Goal: Task Accomplishment & Management: Complete application form

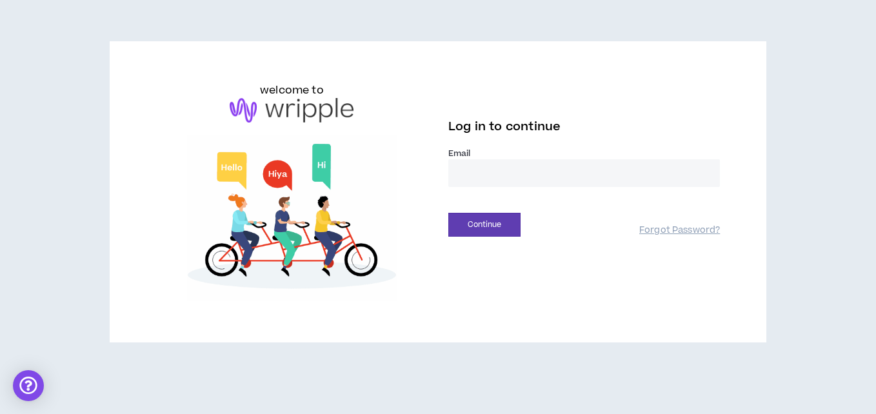
click at [465, 173] on input "email" at bounding box center [584, 173] width 272 height 28
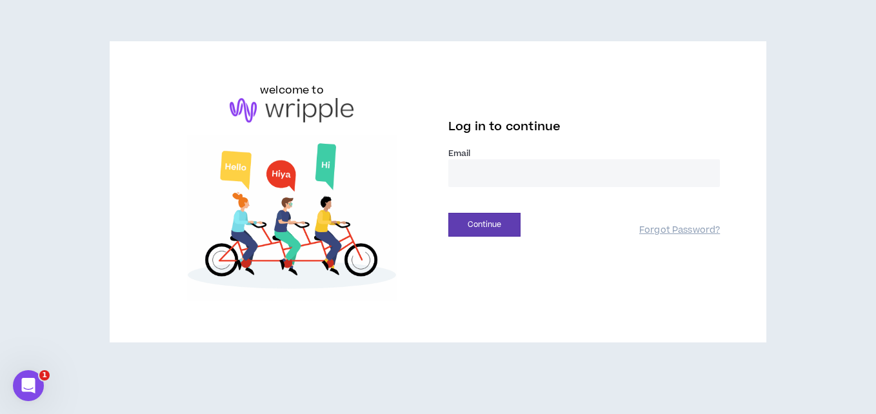
type input "**********"
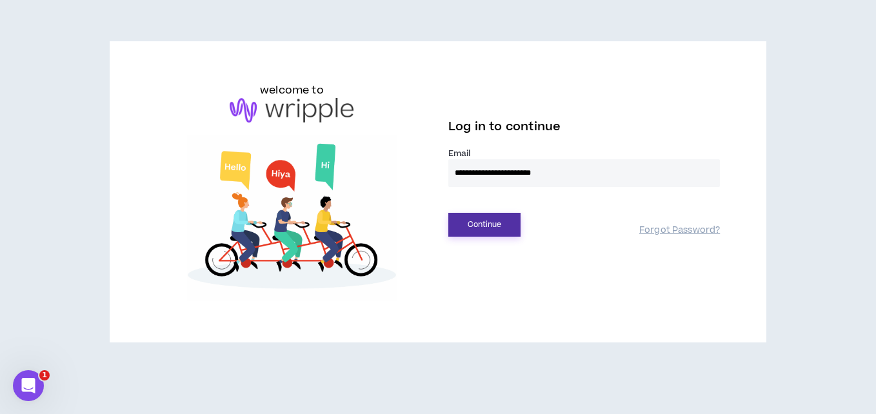
click at [482, 219] on button "Continue" at bounding box center [484, 225] width 72 height 24
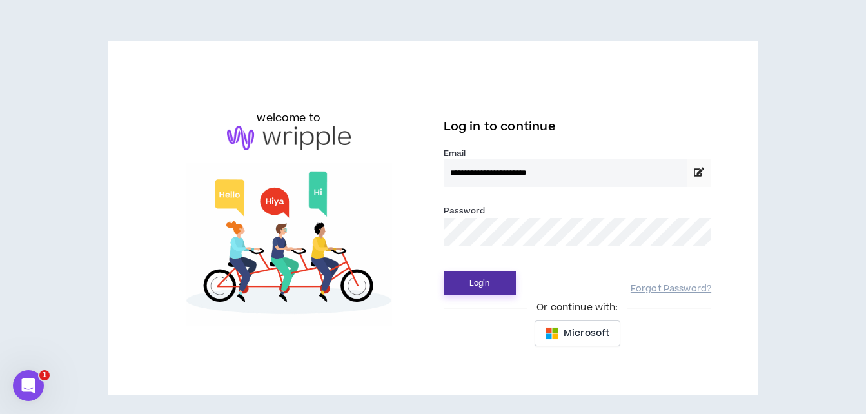
click at [476, 284] on button "Login" at bounding box center [480, 284] width 72 height 24
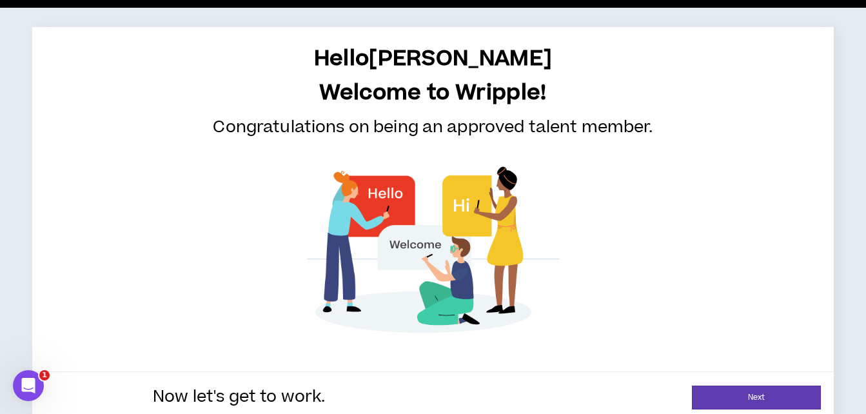
scroll to position [59, 0]
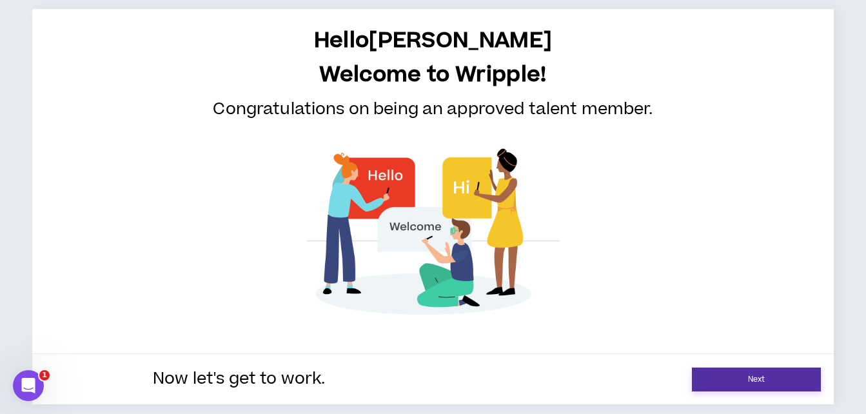
click at [750, 381] on link "Next" at bounding box center [756, 380] width 129 height 24
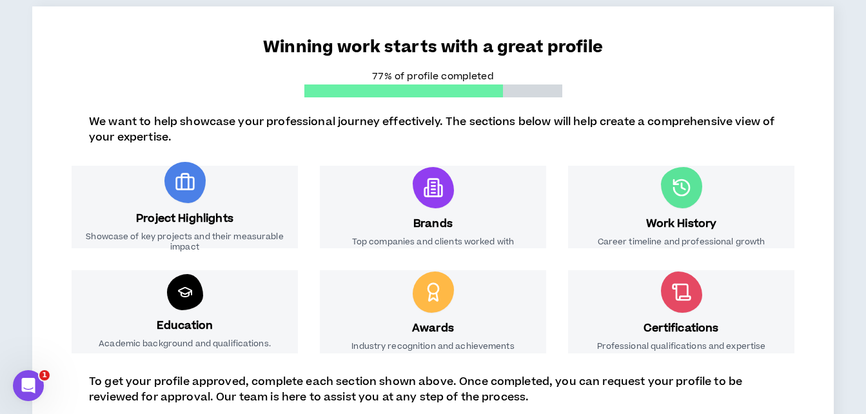
scroll to position [129, 0]
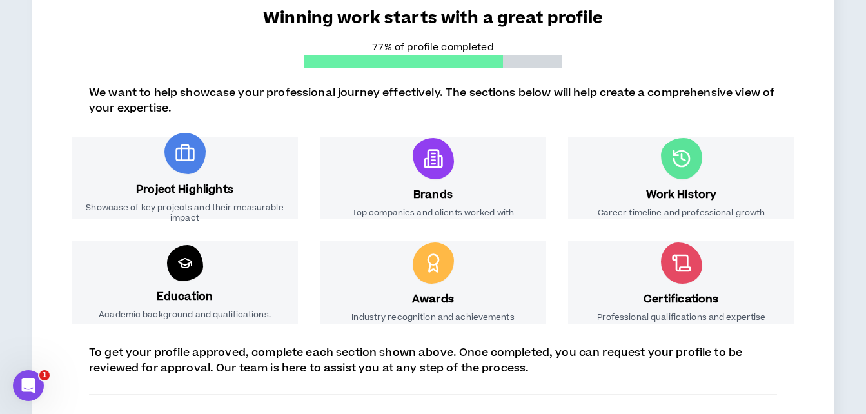
click at [188, 183] on h3 "Project Highlights" at bounding box center [184, 189] width 97 height 15
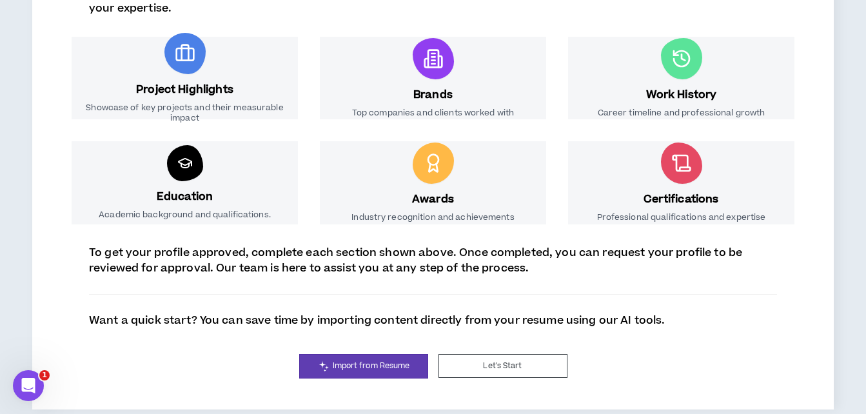
scroll to position [234, 0]
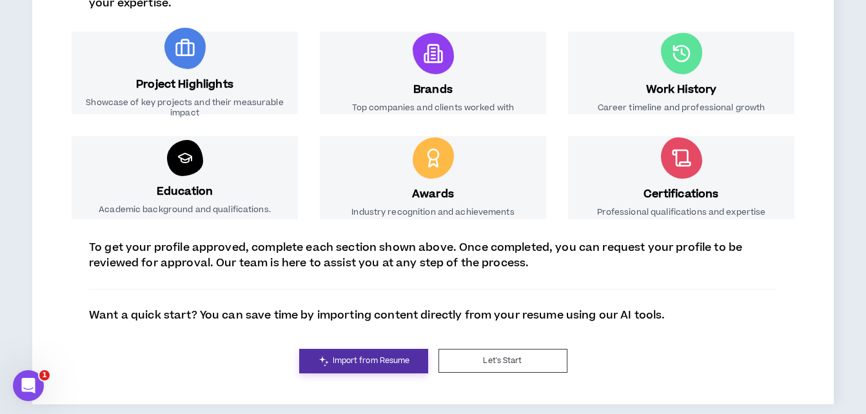
click at [362, 361] on span "Import from Resume" at bounding box center [371, 361] width 77 height 12
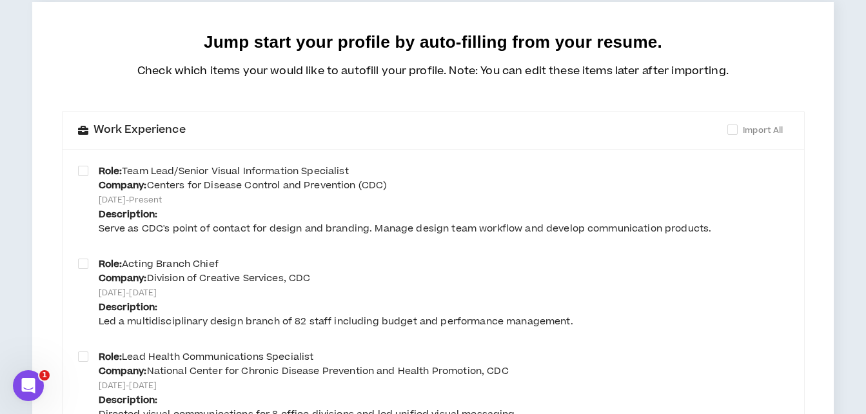
scroll to position [129, 0]
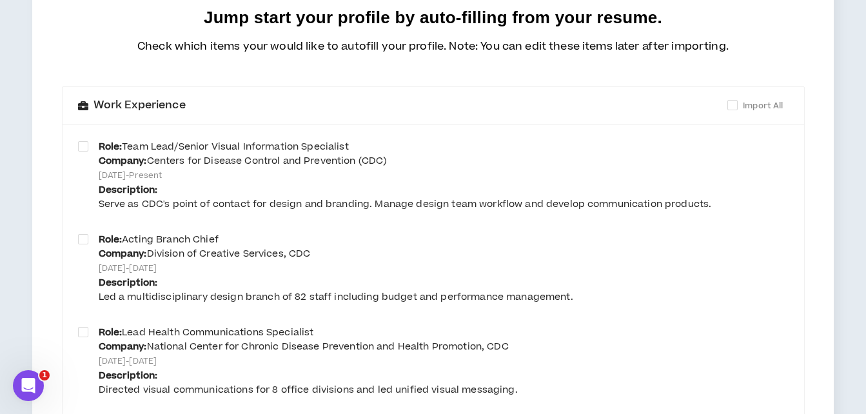
click at [389, 161] on div "Role: Team Lead/Senior Visual Information Specialist Company: Centers for Disea…" at bounding box center [405, 176] width 613 height 72
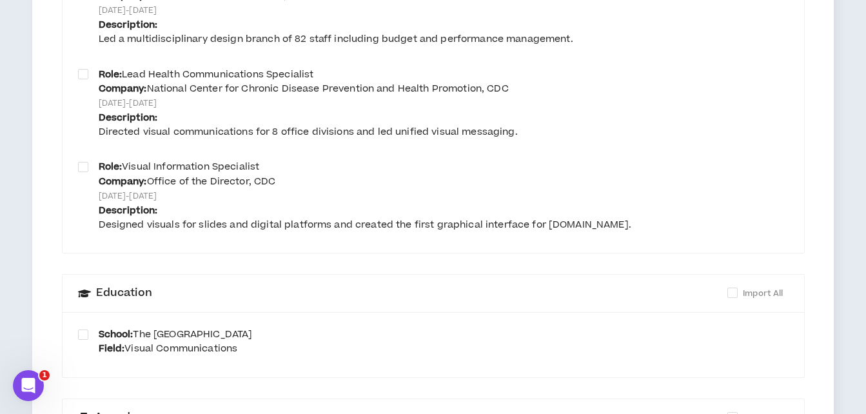
scroll to position [452, 0]
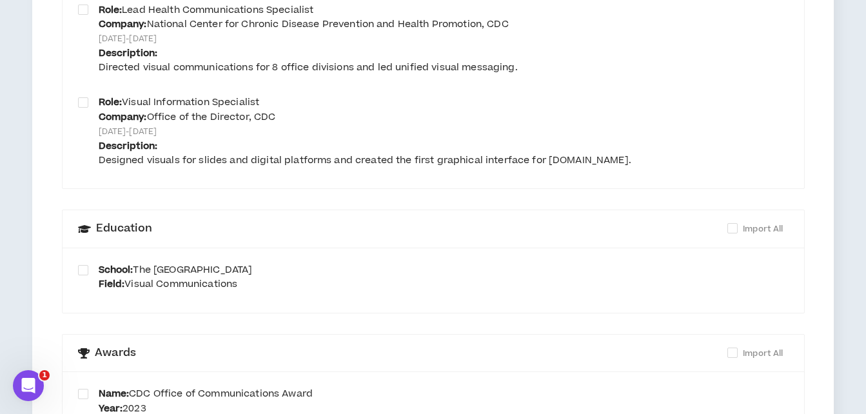
click at [181, 161] on div "Designed visuals for slides and digital platforms and created the first graphic…" at bounding box center [365, 161] width 533 height 14
click at [144, 161] on div "Designed visuals for slides and digital platforms and created the first graphic…" at bounding box center [365, 161] width 533 height 14
click at [82, 104] on span at bounding box center [83, 102] width 10 height 10
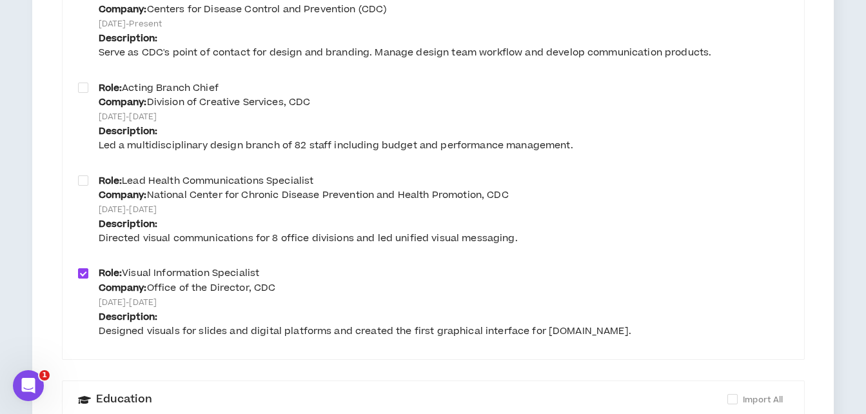
scroll to position [280, 0]
click at [84, 275] on span at bounding box center [83, 274] width 10 height 10
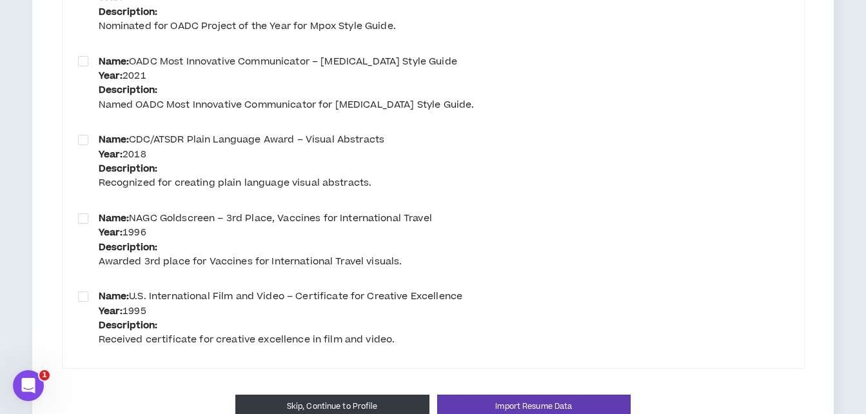
scroll to position [1118, 0]
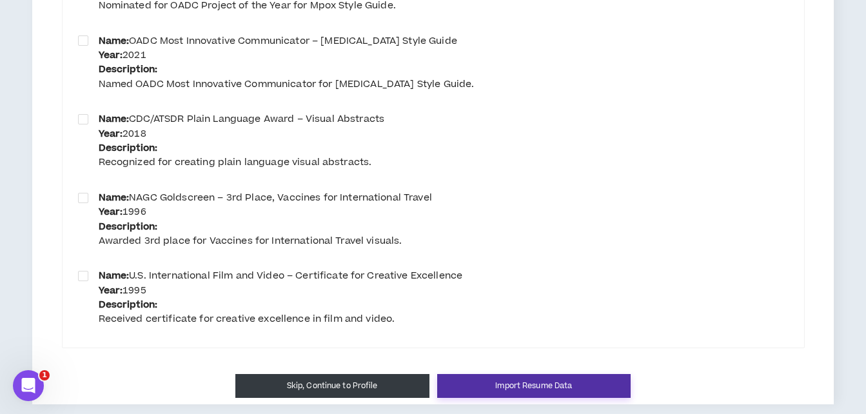
click at [530, 384] on button "Import Resume Data" at bounding box center [534, 386] width 194 height 24
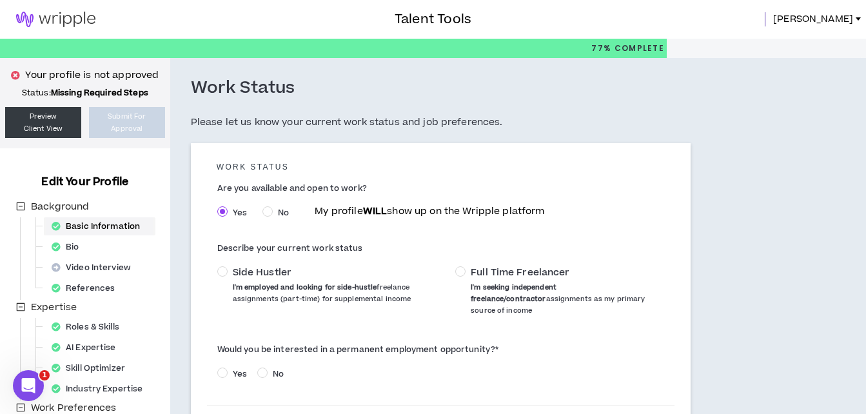
click at [86, 226] on div "Basic Information" at bounding box center [99, 226] width 106 height 18
select select "*"
select select "US"
select select "*******"
select select "*"
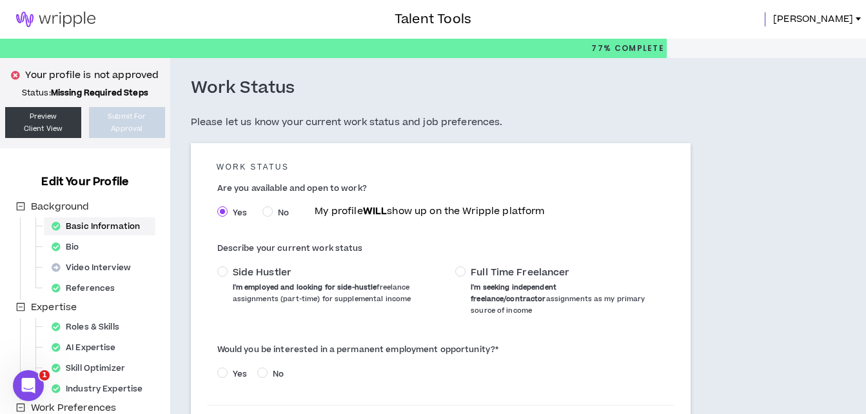
select select "**********"
select select "*****"
select select "**********"
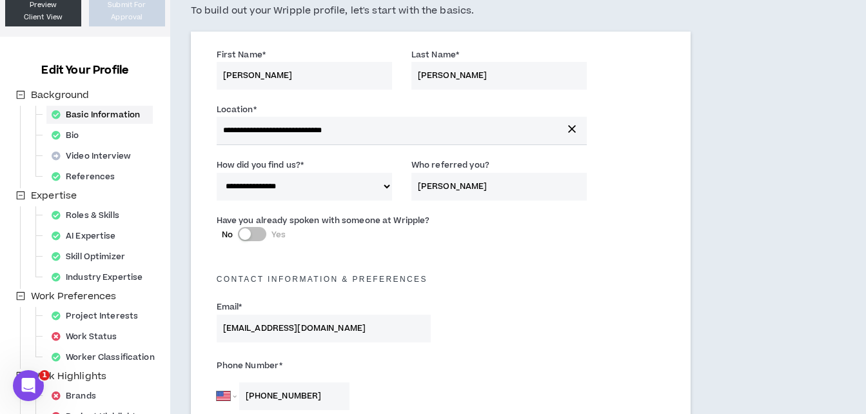
scroll to position [129, 0]
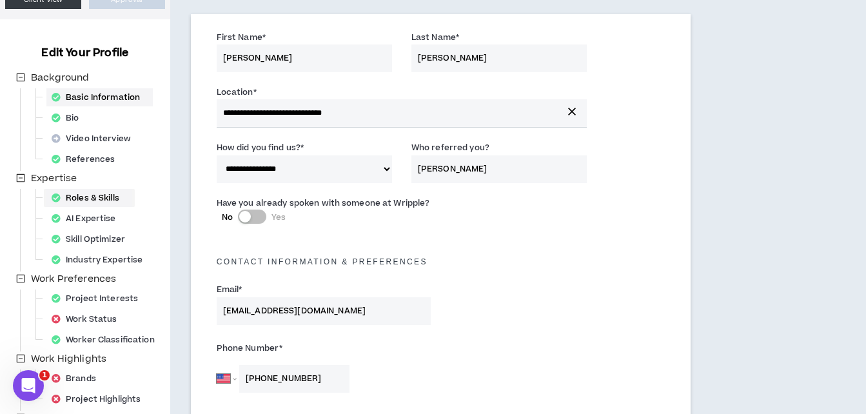
click at [86, 199] on div "Roles & Skills" at bounding box center [89, 198] width 86 height 18
select select "***"
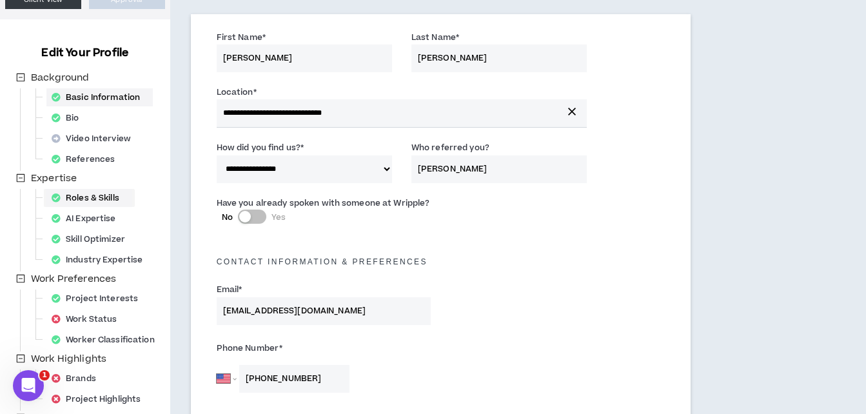
select select "***"
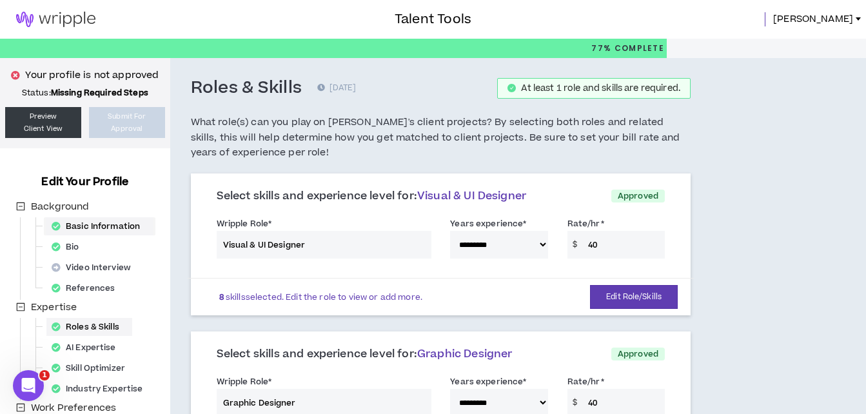
click at [117, 228] on div "Basic Information" at bounding box center [99, 226] width 106 height 18
select select "*"
select select "US"
select select "*******"
select select "*"
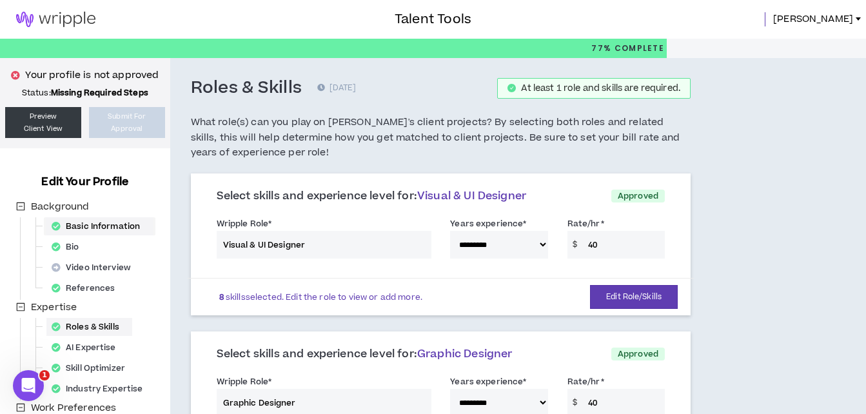
select select "**********"
select select "*****"
select select "**********"
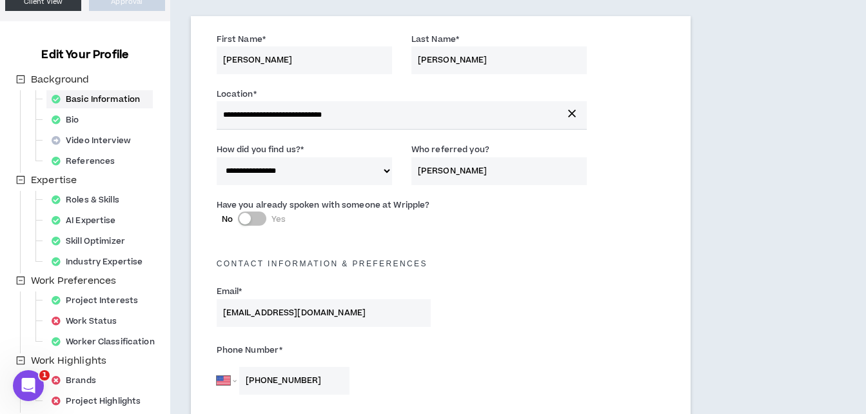
scroll to position [129, 0]
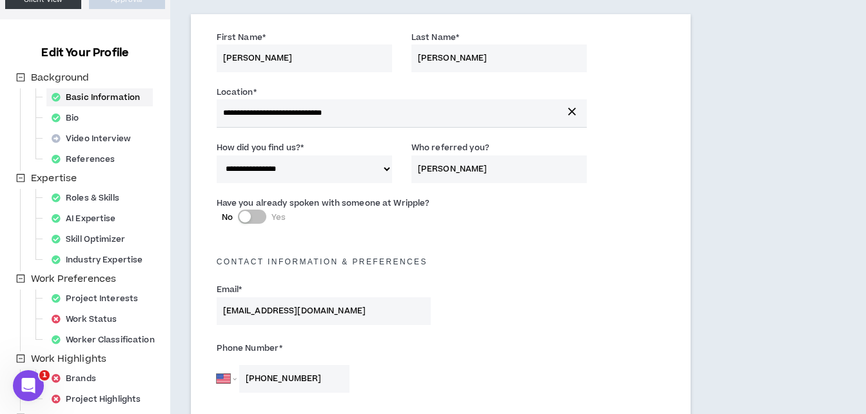
click at [250, 218] on div "button" at bounding box center [245, 217] width 12 height 12
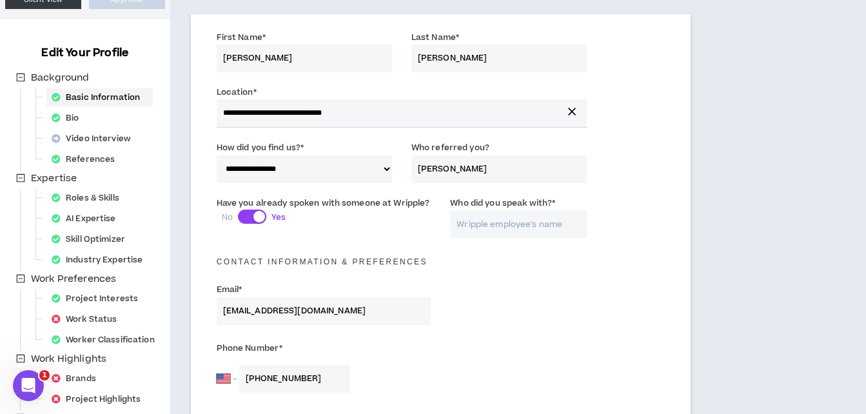
click at [478, 228] on input "Who did you speak with? *" at bounding box center [518, 224] width 137 height 28
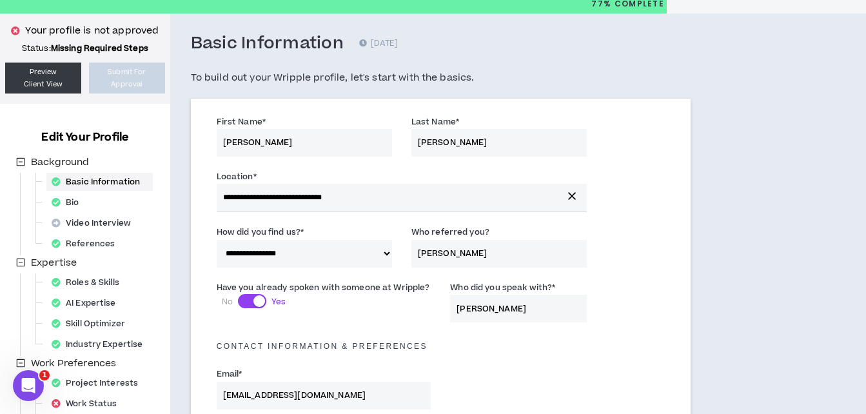
scroll to position [44, 0]
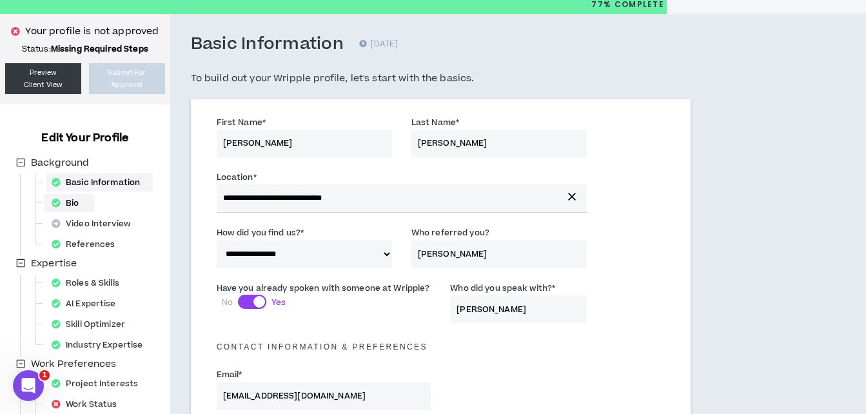
type input "[PERSON_NAME]"
click at [71, 203] on div "Bio" at bounding box center [69, 203] width 46 height 18
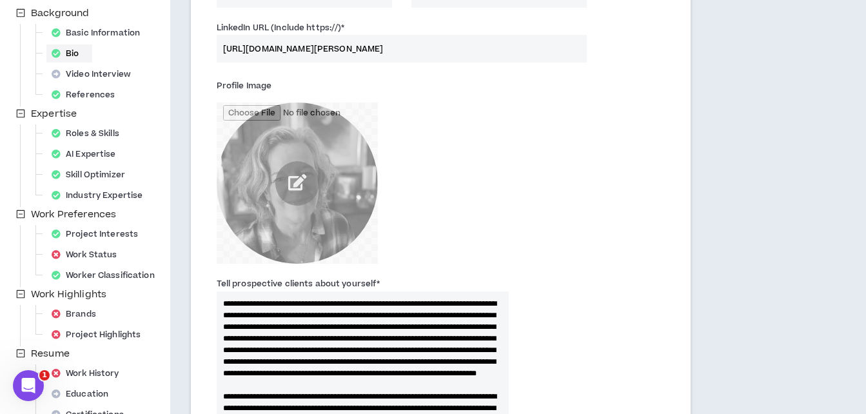
scroll to position [129, 0]
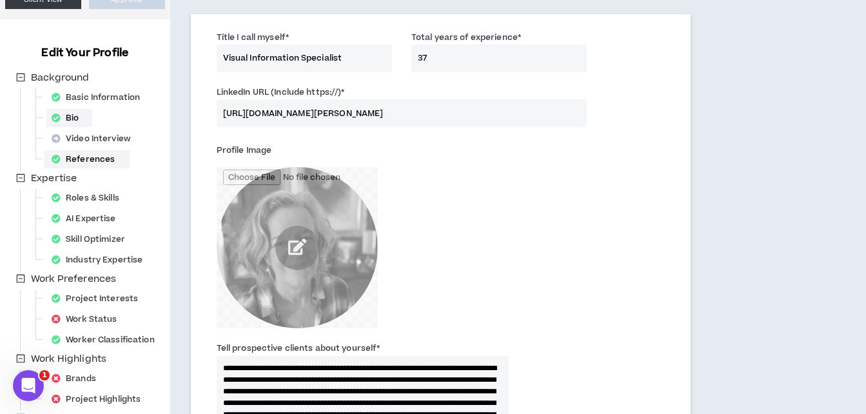
click at [90, 157] on div "References" at bounding box center [86, 159] width 81 height 18
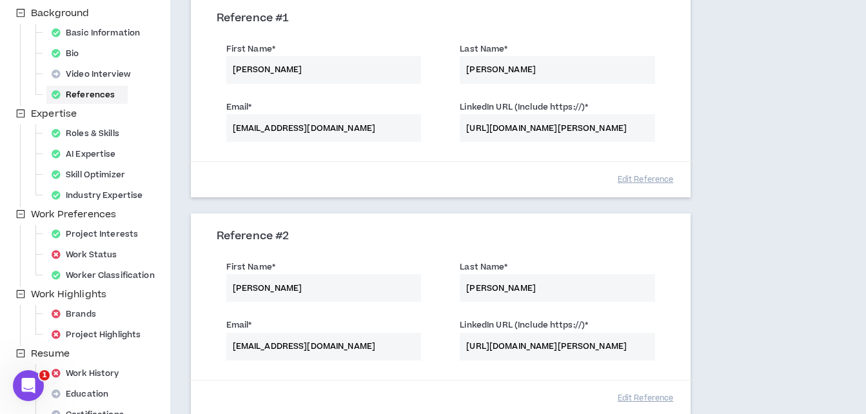
scroll to position [258, 0]
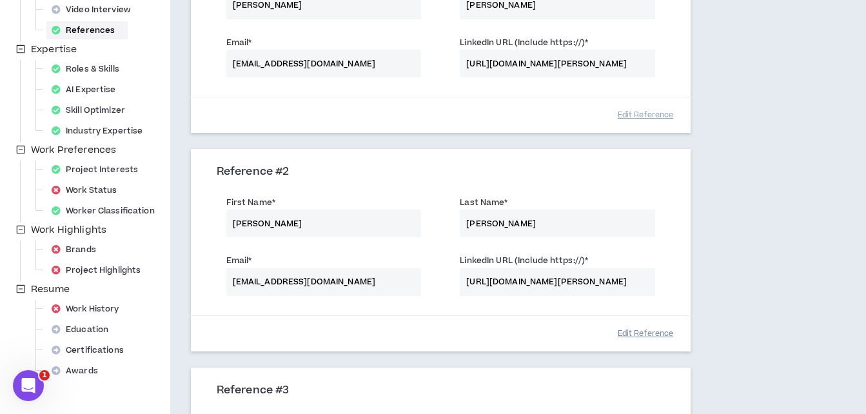
click at [647, 333] on button "Edit Reference" at bounding box center [645, 334] width 65 height 23
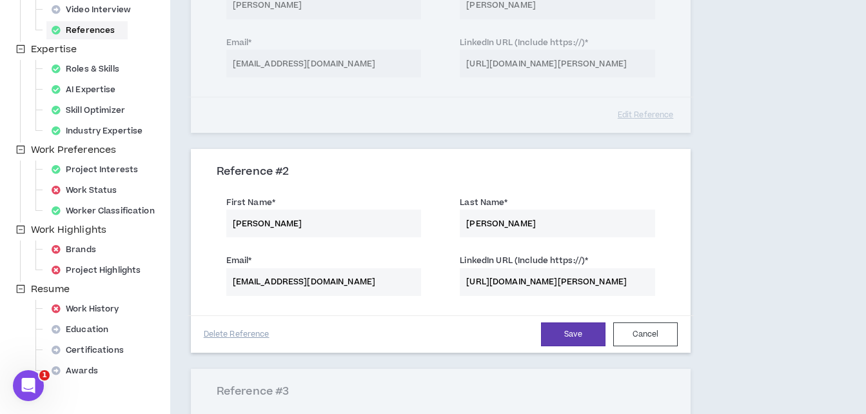
click at [468, 328] on div "Save Cancel" at bounding box center [473, 335] width 409 height 24
click at [520, 330] on div "Save Cancel" at bounding box center [473, 335] width 409 height 24
click at [655, 334] on button "Cancel" at bounding box center [645, 335] width 65 height 24
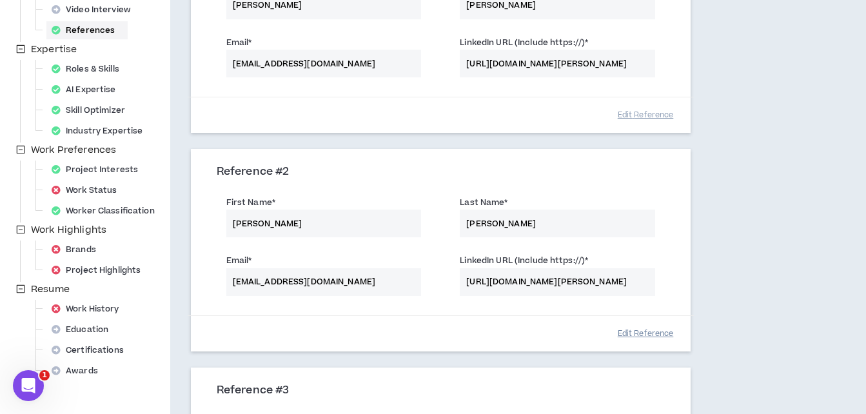
click at [634, 333] on button "Edit Reference" at bounding box center [645, 334] width 65 height 23
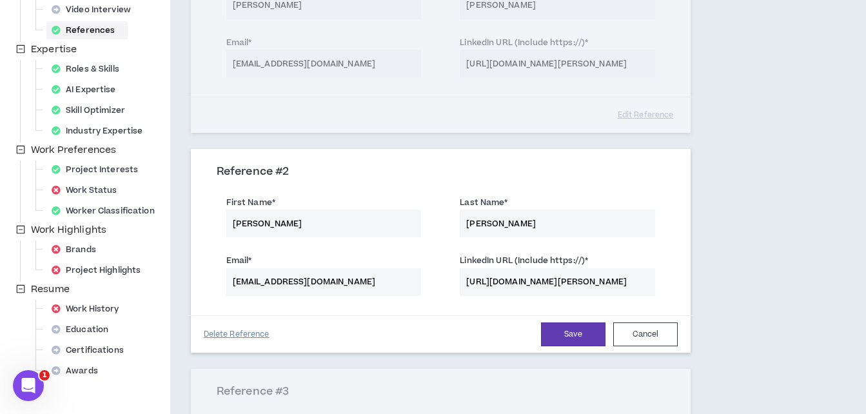
click at [219, 336] on button "Delete Reference" at bounding box center [237, 334] width 66 height 23
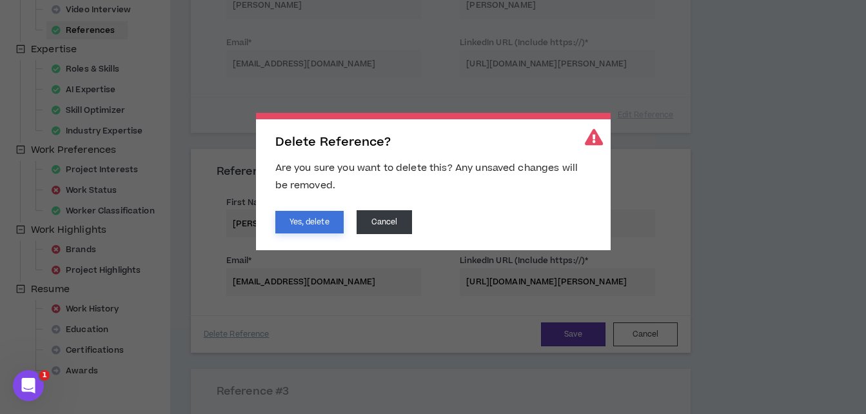
click at [313, 221] on button "Yes, delete" at bounding box center [309, 222] width 68 height 23
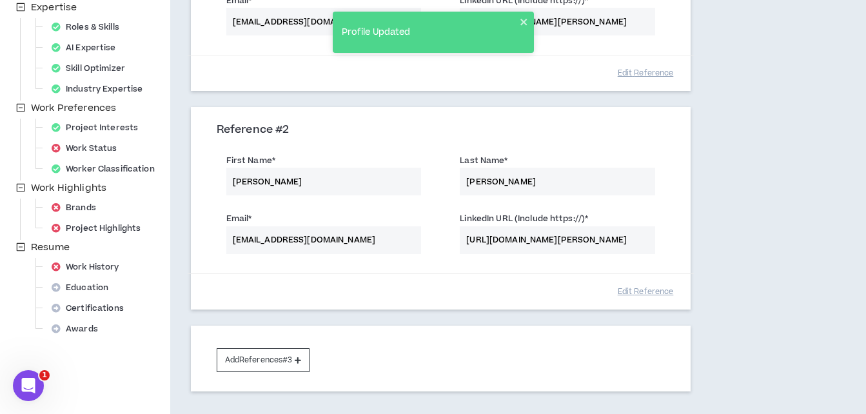
scroll to position [387, 0]
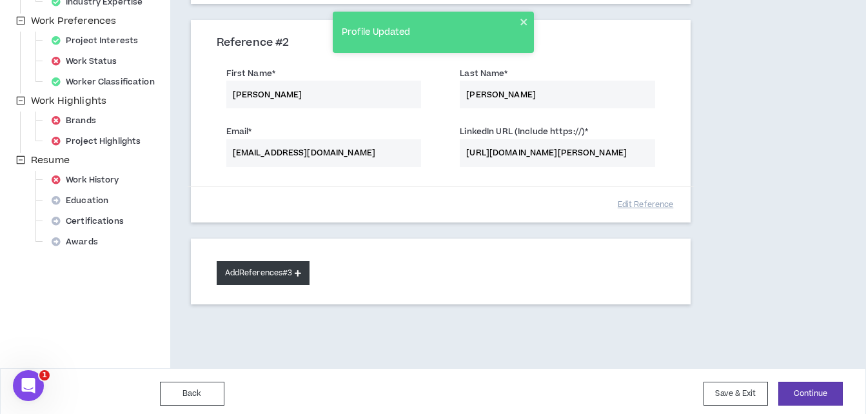
click at [241, 272] on button "Add References #3" at bounding box center [264, 273] width 94 height 24
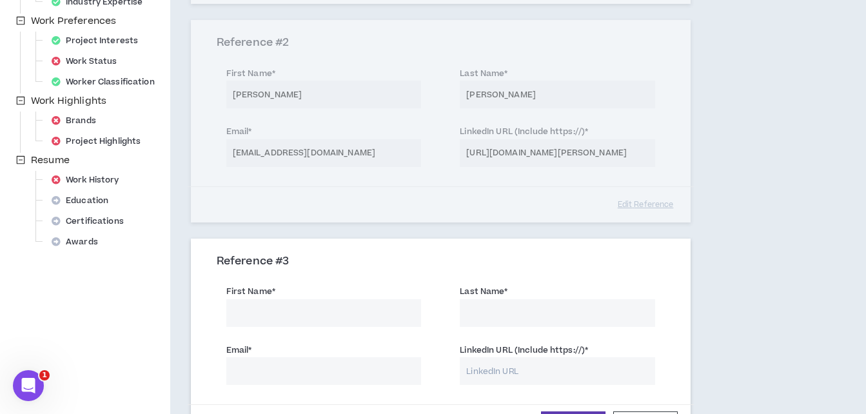
click at [235, 312] on input "First Name *" at bounding box center [323, 313] width 195 height 28
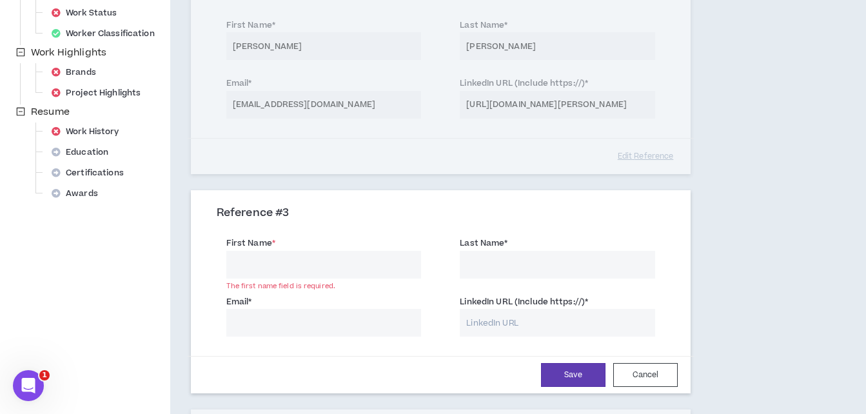
scroll to position [516, 0]
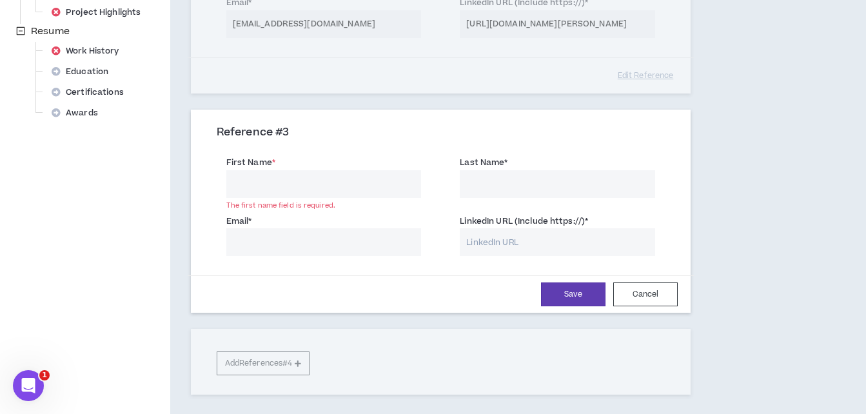
click at [485, 244] on input "LinkedIn URL (Include https://) *" at bounding box center [557, 242] width 195 height 28
paste input "[URL][DOMAIN_NAME][PERSON_NAME]"
type input "[URL][DOMAIN_NAME][PERSON_NAME]"
click at [249, 182] on input "First Name *" at bounding box center [323, 184] width 195 height 28
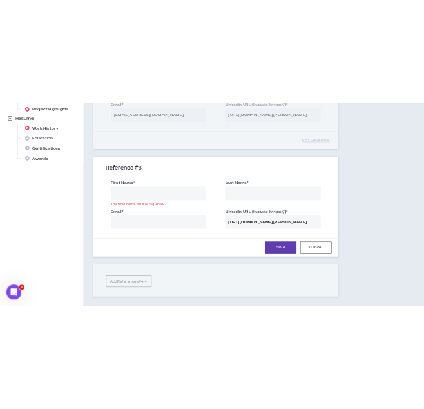
scroll to position [0, 0]
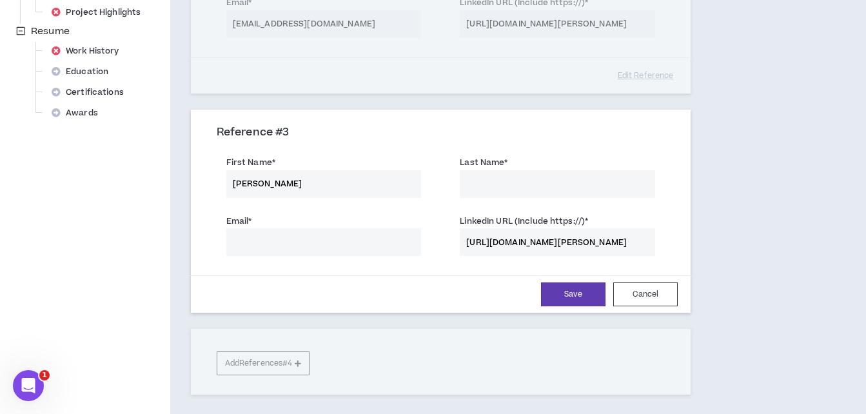
type input "[PERSON_NAME]"
click at [479, 184] on input "Last Name *" at bounding box center [557, 184] width 195 height 28
click at [486, 182] on input "[PERSON_NAME]" at bounding box center [557, 184] width 195 height 28
click at [524, 187] on input "[PERSON_NAME]" at bounding box center [557, 184] width 195 height 28
type input "[PERSON_NAME]"
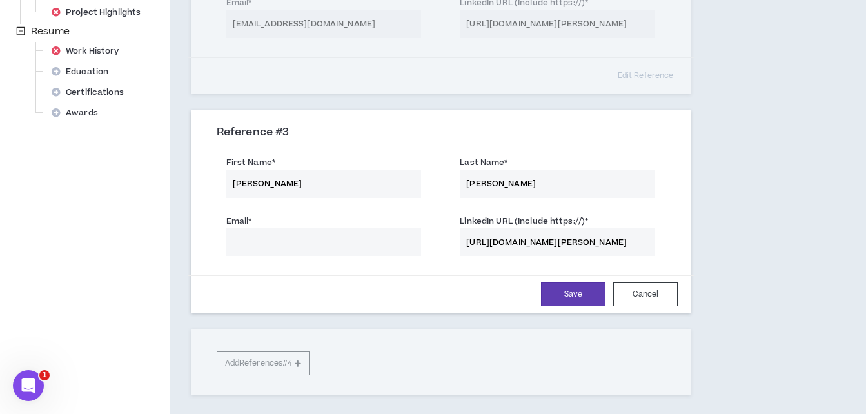
click at [243, 241] on input "Email *" at bounding box center [323, 242] width 195 height 28
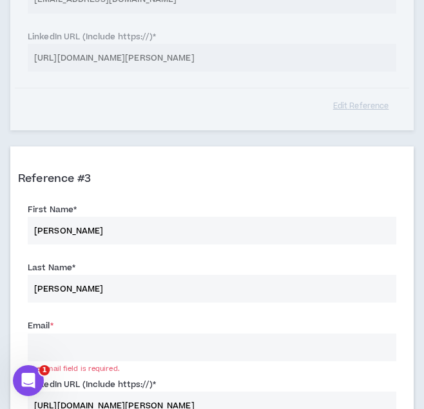
scroll to position [839, 0]
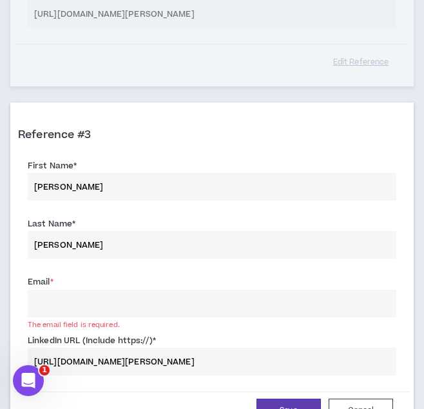
click at [74, 304] on input "Email *" at bounding box center [212, 304] width 369 height 28
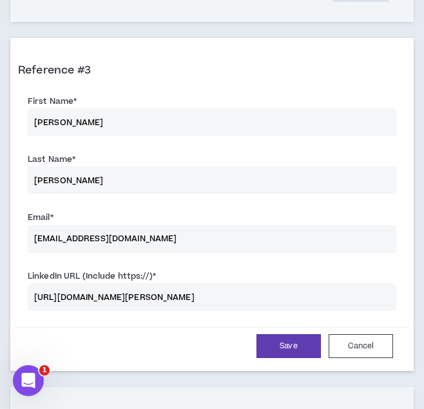
scroll to position [968, 0]
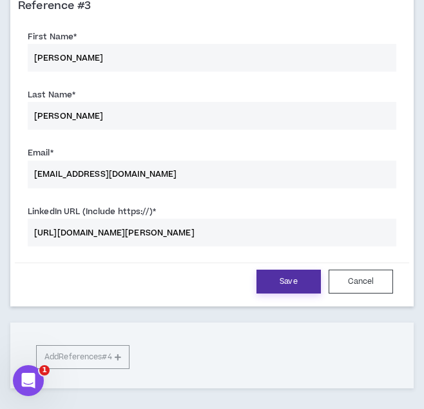
type input "[EMAIL_ADDRESS][DOMAIN_NAME]"
click at [292, 281] on button "Save" at bounding box center [289, 282] width 65 height 24
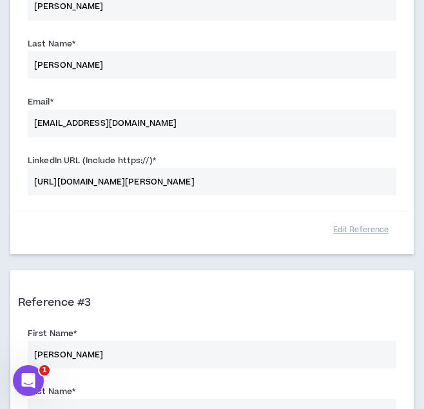
scroll to position [645, 0]
